Goal: Task Accomplishment & Management: Complete application form

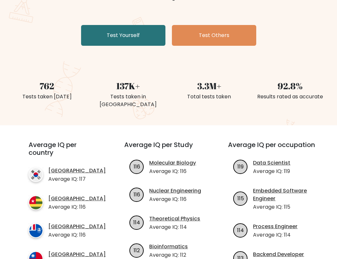
scroll to position [114, 0]
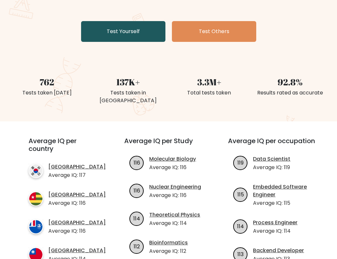
click at [123, 33] on link "Test Yourself" at bounding box center [123, 31] width 84 height 21
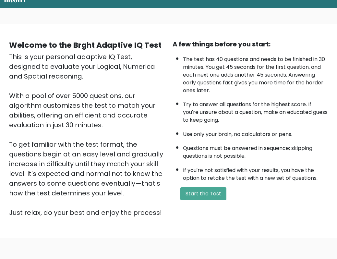
scroll to position [41, 0]
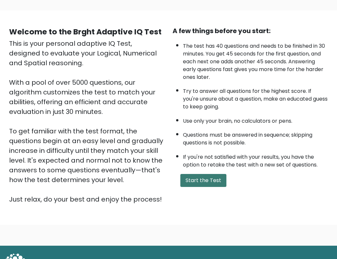
click at [209, 175] on button "Start the Test" at bounding box center [203, 180] width 46 height 13
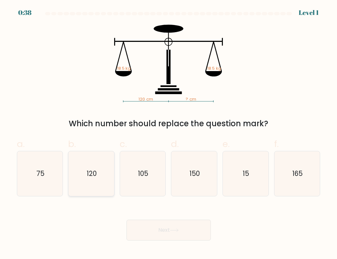
click at [82, 177] on icon "120" at bounding box center [91, 173] width 45 height 45
click at [169, 134] on input "b. 120" at bounding box center [169, 131] width 0 height 4
radio input "true"
click at [161, 239] on button "Next" at bounding box center [169, 230] width 84 height 21
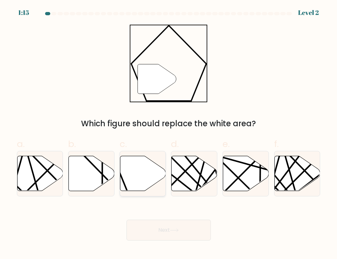
click at [140, 183] on icon at bounding box center [143, 173] width 46 height 35
click at [169, 134] on input "c." at bounding box center [169, 131] width 0 height 4
radio input "true"
click at [176, 234] on button "Next" at bounding box center [169, 230] width 84 height 21
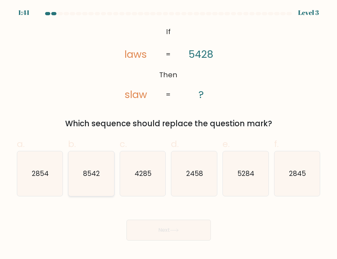
click at [106, 188] on icon "8542" at bounding box center [91, 173] width 45 height 45
click at [169, 134] on input "b. 8542" at bounding box center [169, 131] width 0 height 4
radio input "true"
click at [170, 229] on button "Next" at bounding box center [169, 230] width 84 height 21
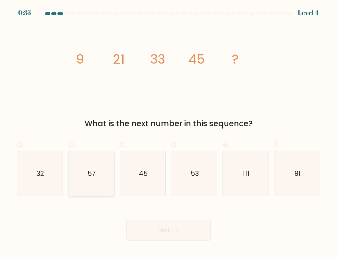
click at [93, 175] on text "57" at bounding box center [92, 173] width 8 height 9
click at [169, 134] on input "b. 57" at bounding box center [169, 131] width 0 height 4
radio input "true"
click at [171, 227] on button "Next" at bounding box center [169, 230] width 84 height 21
